Goal: Check status

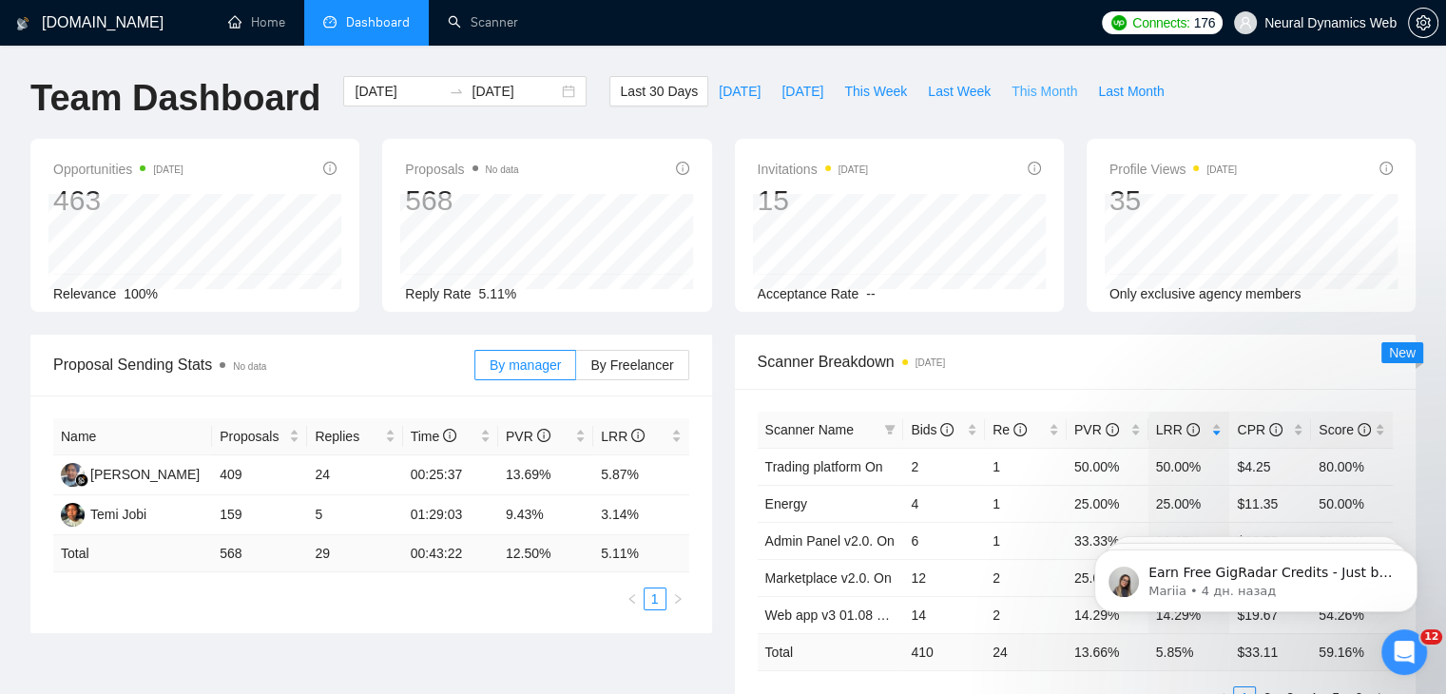
click at [1012, 87] on span "This Month" at bounding box center [1045, 91] width 66 height 21
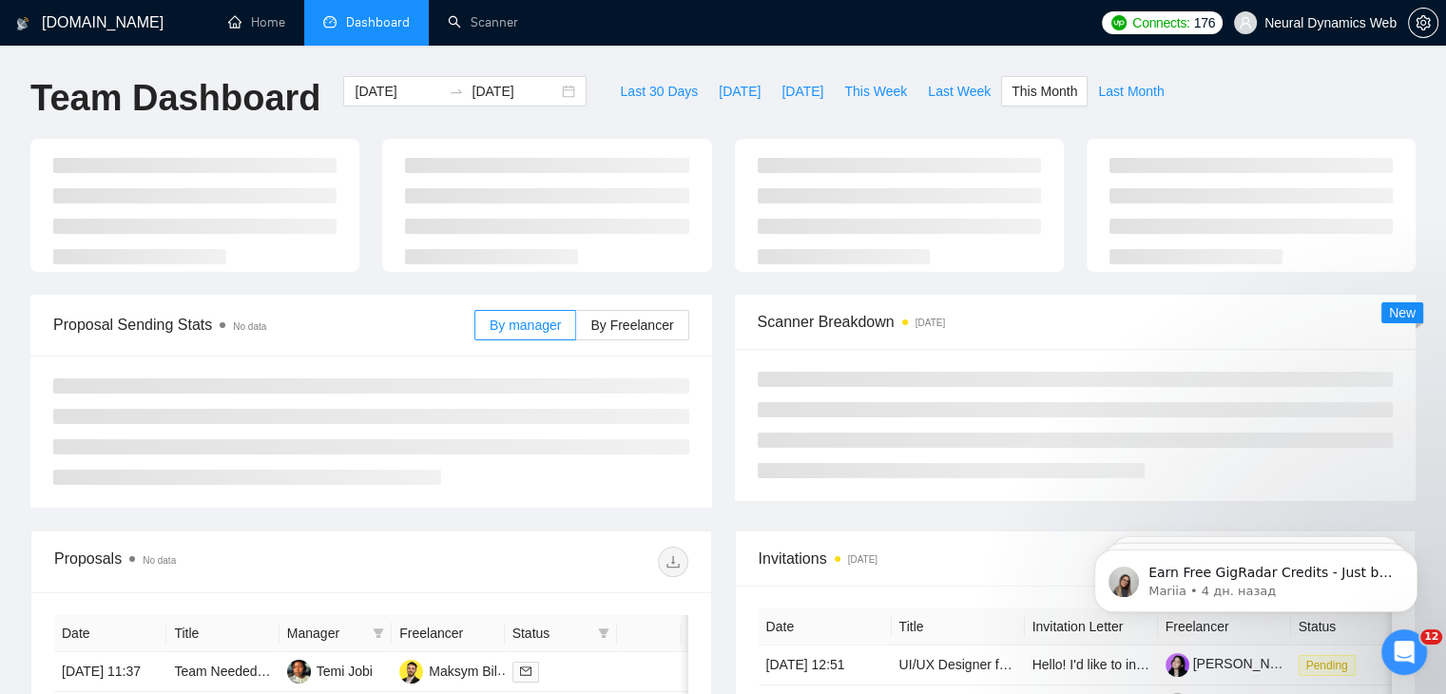
type input "2025-08-01"
type input "2025-08-31"
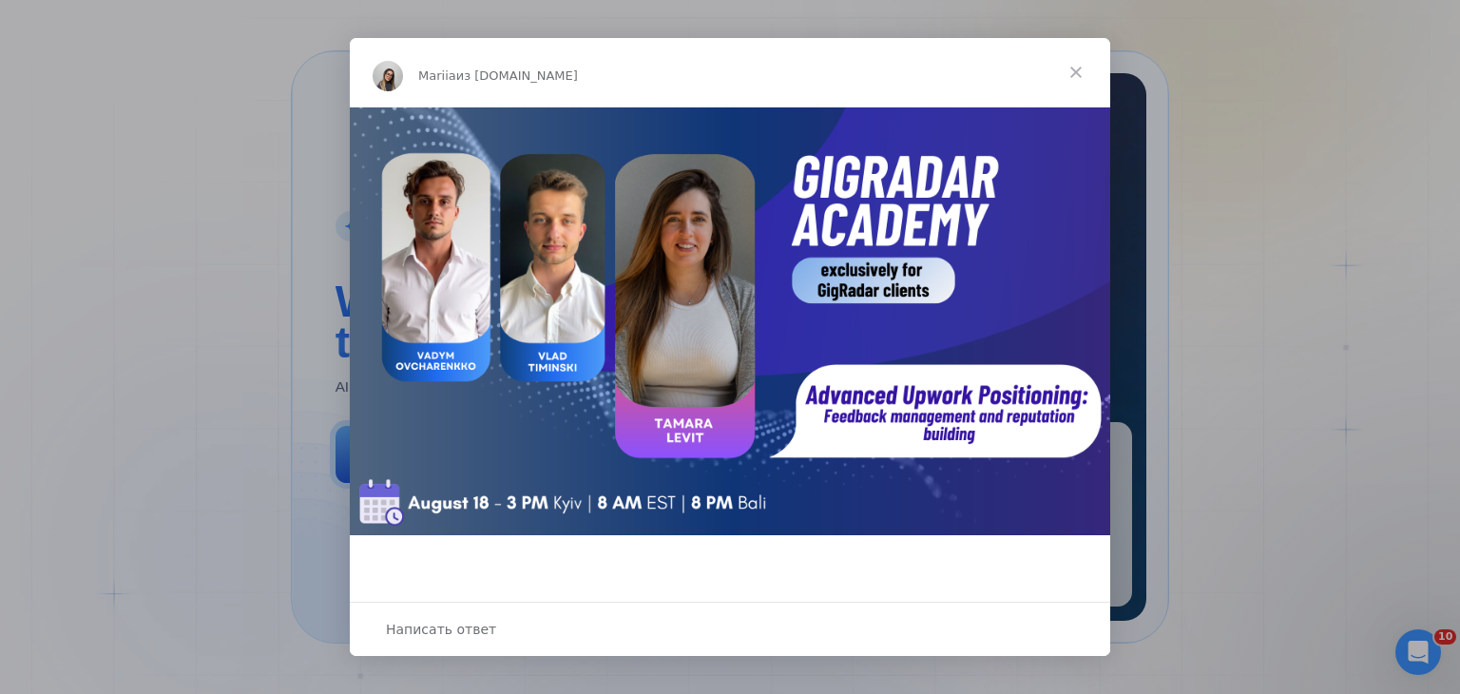
click at [1078, 69] on span "Закрыть" at bounding box center [1076, 72] width 68 height 68
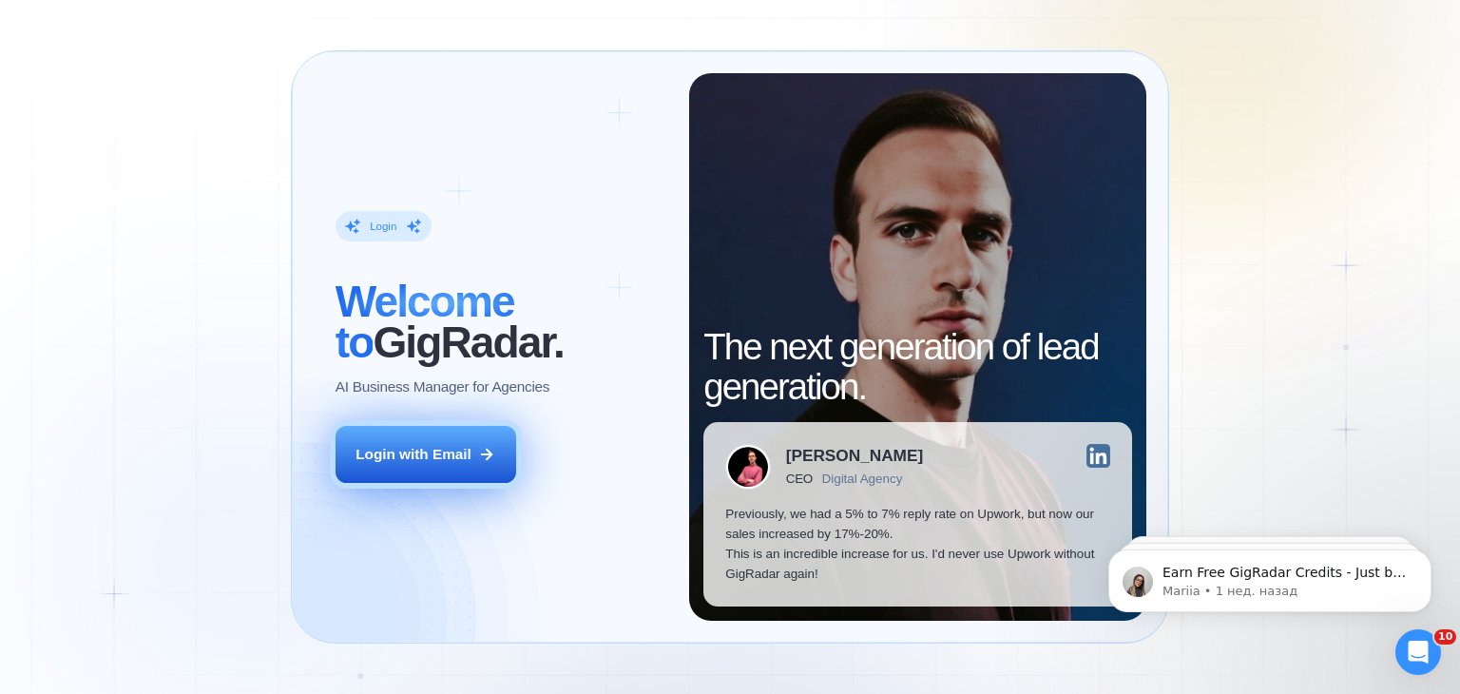
click at [405, 470] on button "Login with Email" at bounding box center [426, 454] width 181 height 57
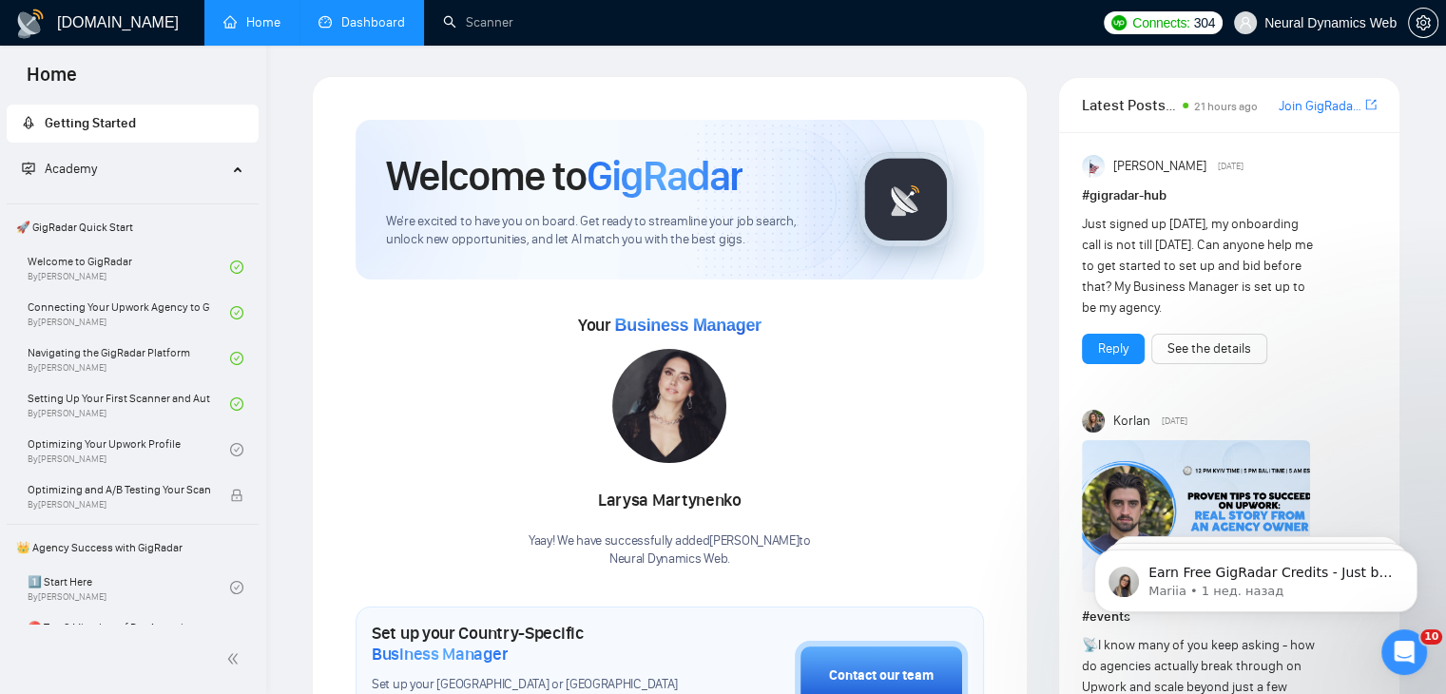
click at [352, 28] on link "Dashboard" at bounding box center [362, 22] width 87 height 16
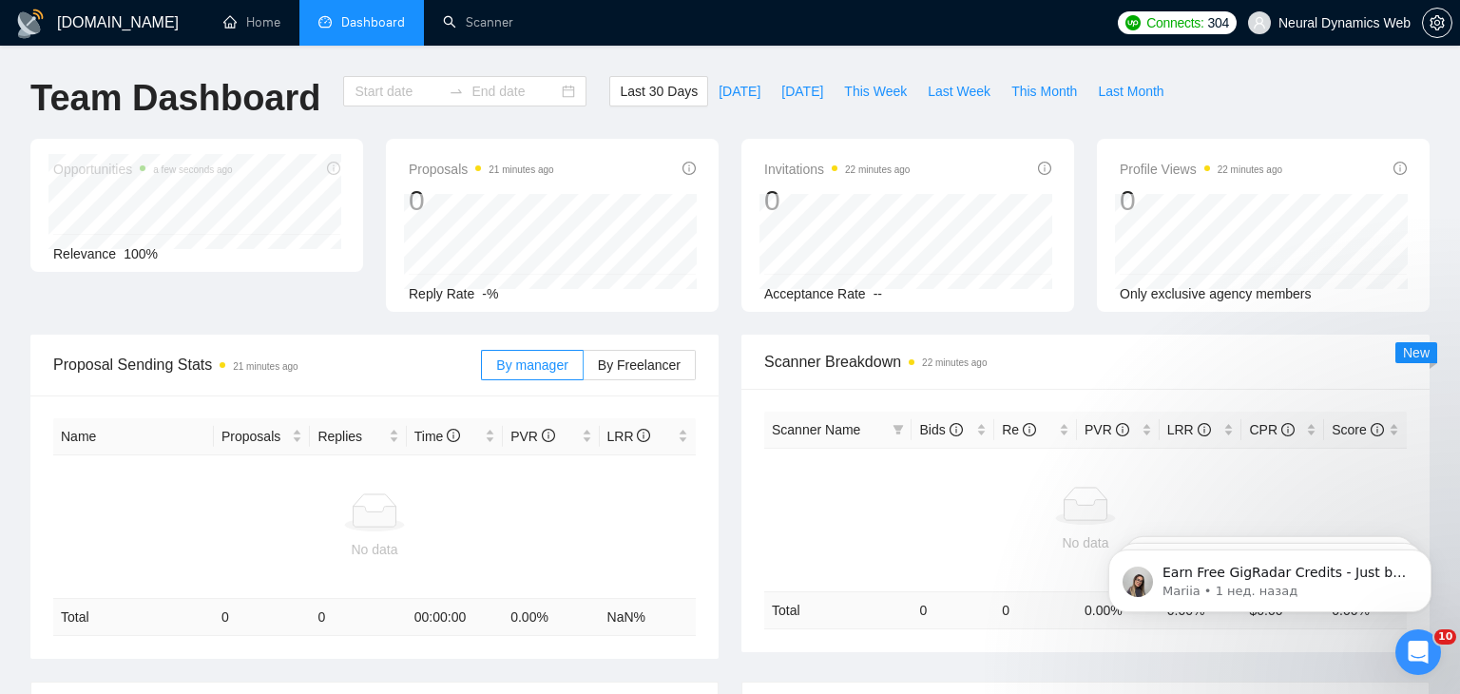
type input "2025-07-28"
type input "2025-08-27"
